Goal: Transaction & Acquisition: Purchase product/service

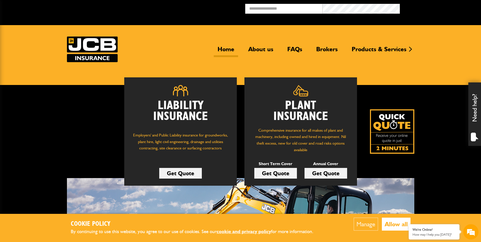
click at [282, 174] on link "Get Quote" at bounding box center [275, 173] width 43 height 11
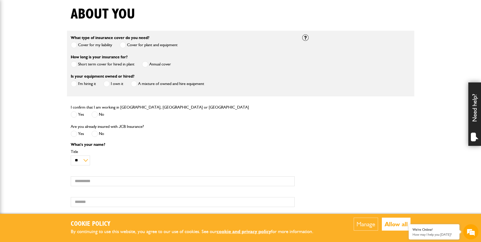
click at [76, 48] on span at bounding box center [74, 45] width 6 height 6
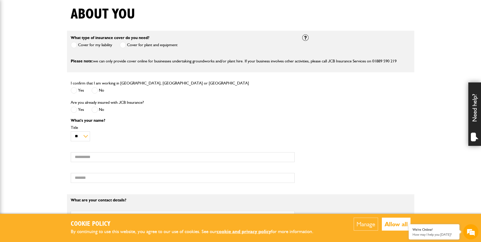
click at [129, 47] on label "Cover for plant and equipment" at bounding box center [149, 45] width 58 height 6
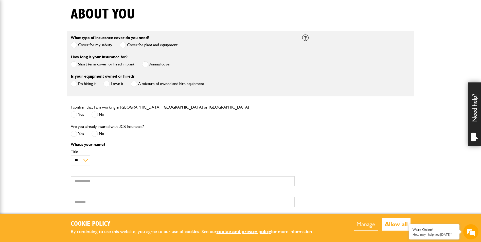
click at [144, 66] on span at bounding box center [145, 64] width 6 height 6
click at [111, 85] on label "I own it" at bounding box center [113, 84] width 20 height 6
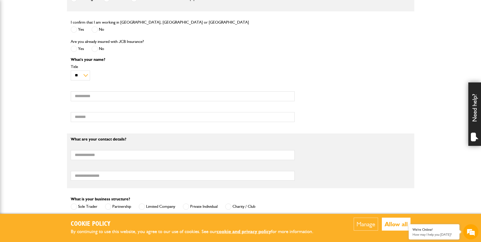
scroll to position [203, 0]
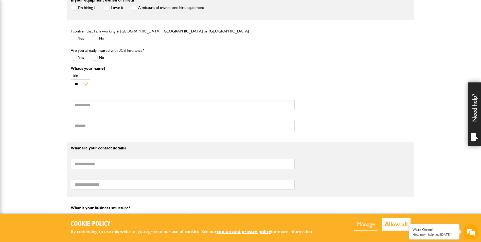
click at [74, 40] on span at bounding box center [74, 38] width 6 height 6
click at [77, 60] on span at bounding box center [74, 58] width 6 height 6
